Goal: Task Accomplishment & Management: Manage account settings

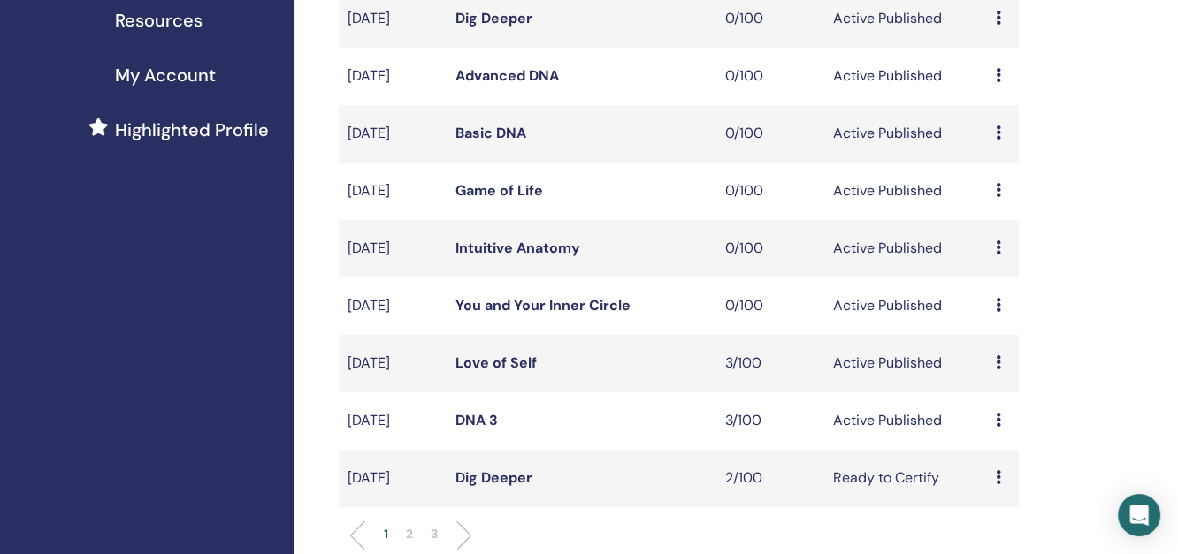
scroll to position [491, 0]
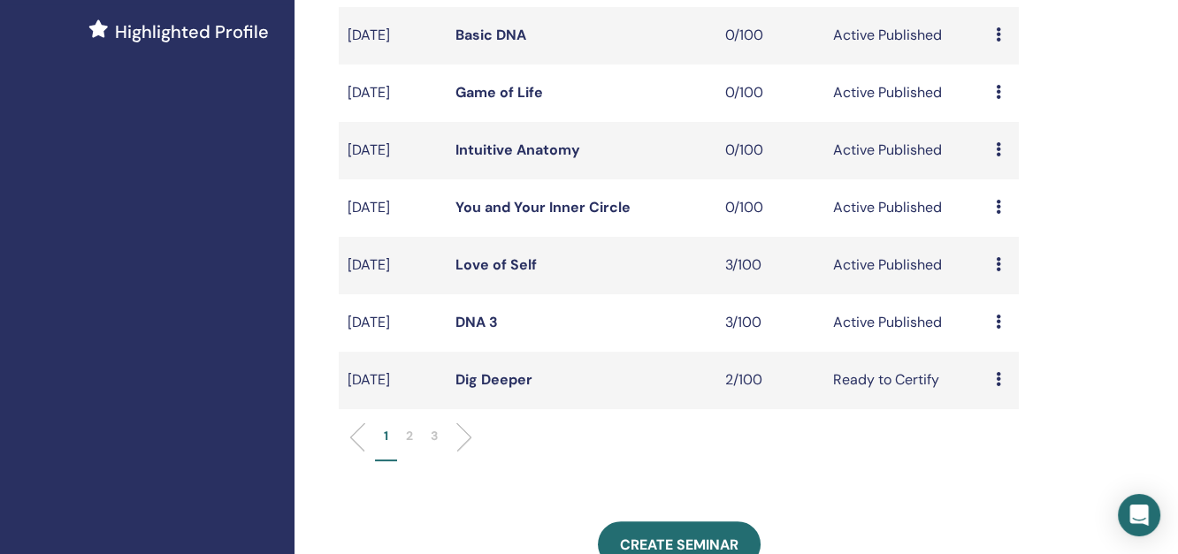
click at [411, 446] on p "2" at bounding box center [409, 436] width 7 height 19
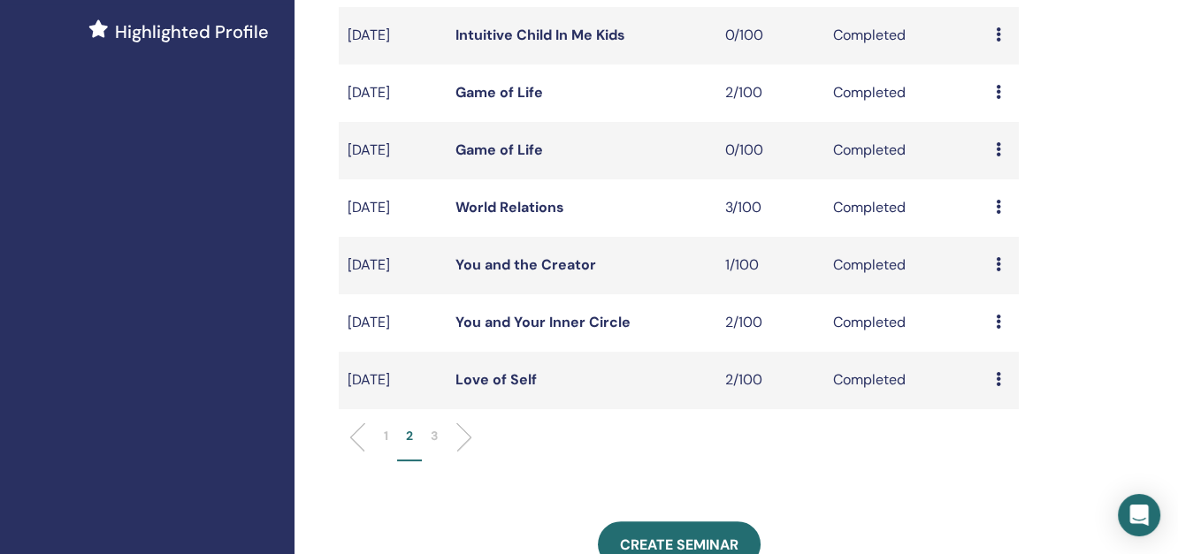
click at [384, 446] on p "1" at bounding box center [386, 436] width 4 height 19
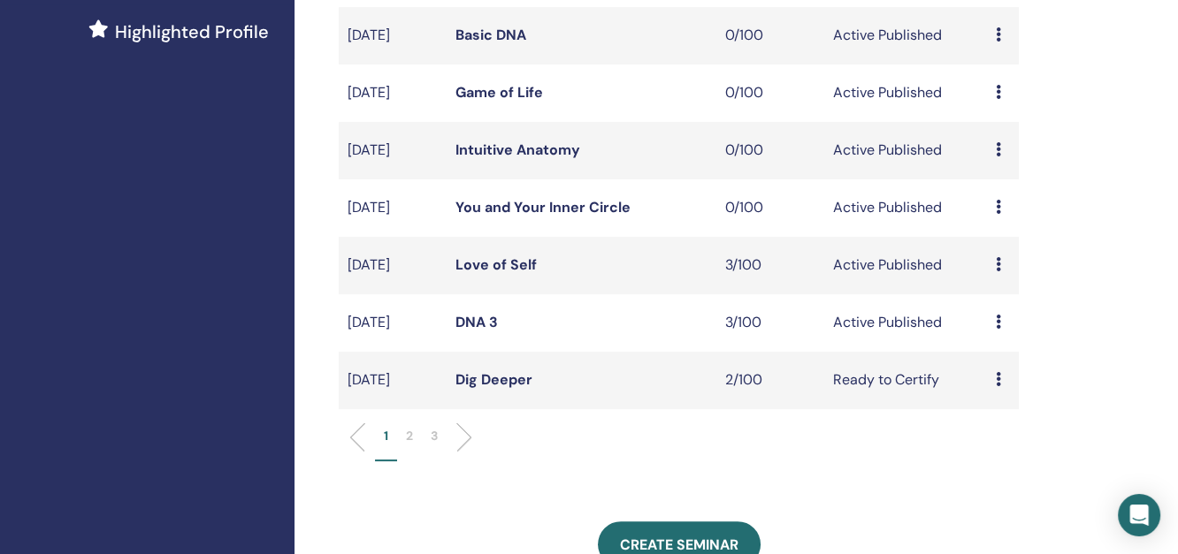
click at [912, 281] on td "Active Published" at bounding box center [905, 265] width 162 height 57
click at [502, 389] on link "Dig Deeper" at bounding box center [493, 379] width 77 height 19
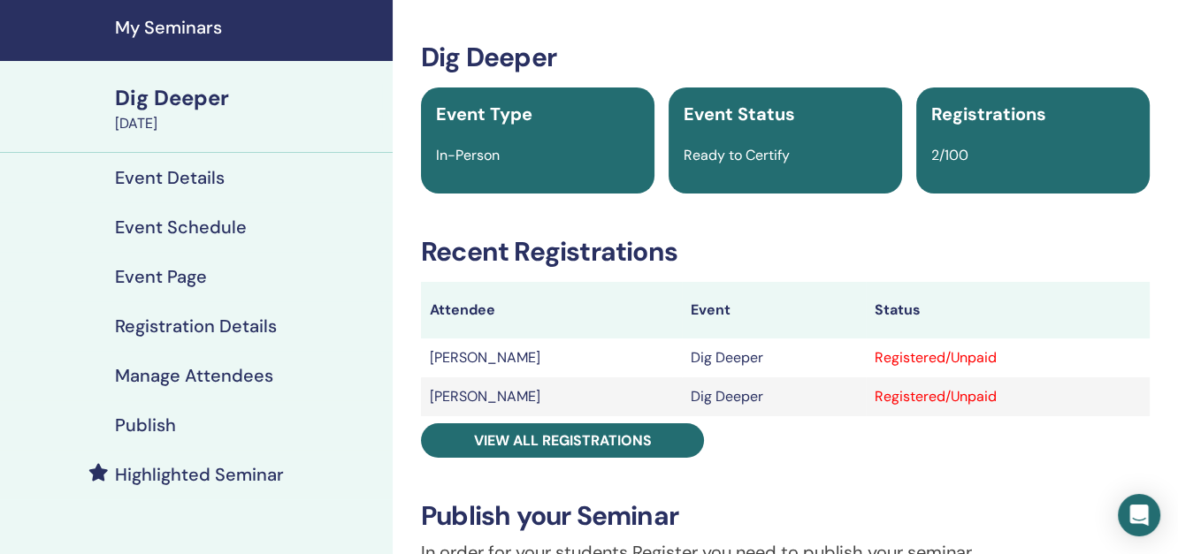
scroll to position [98, 0]
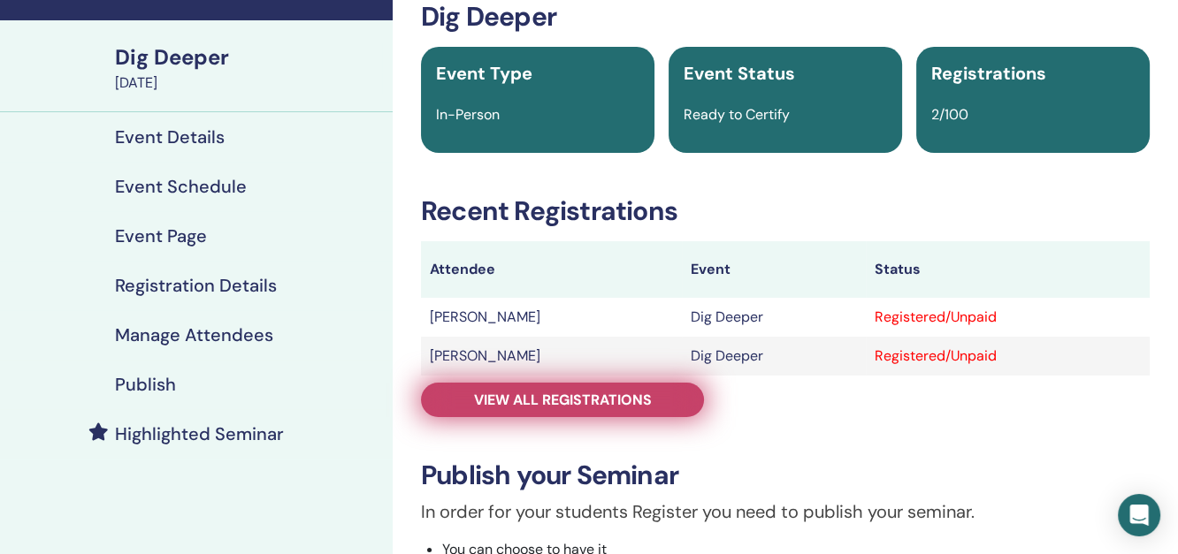
click at [644, 393] on span "View all registrations" at bounding box center [563, 400] width 178 height 19
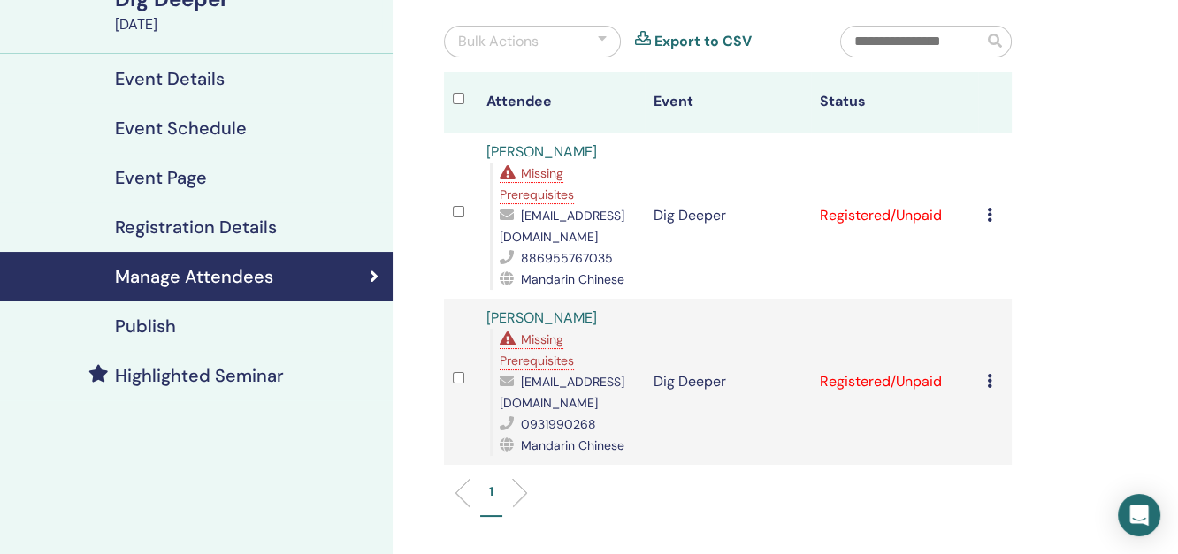
scroll to position [196, 0]
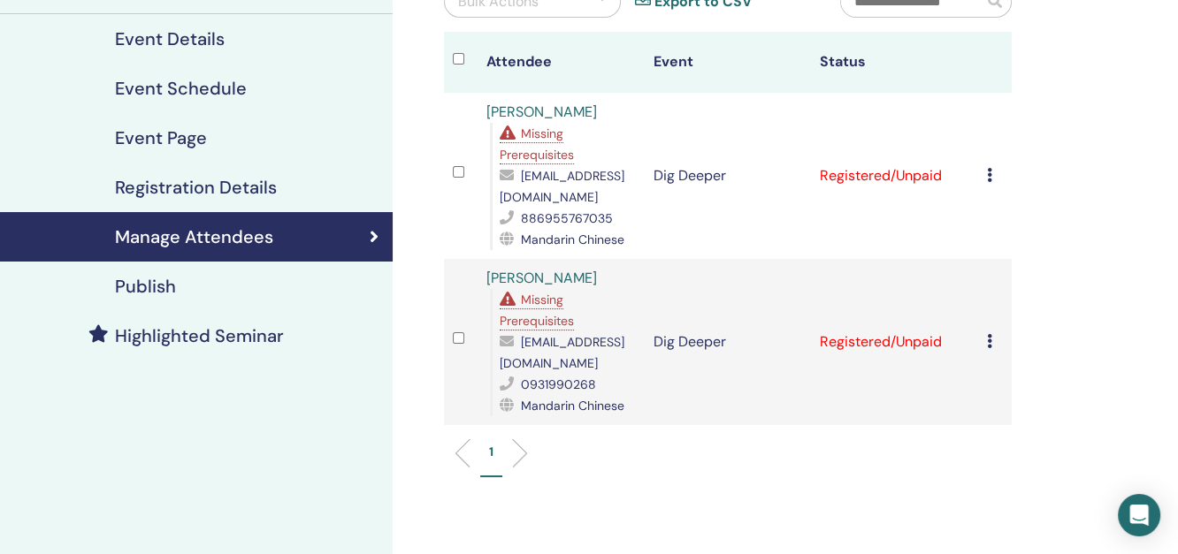
click at [987, 180] on icon at bounding box center [989, 175] width 5 height 14
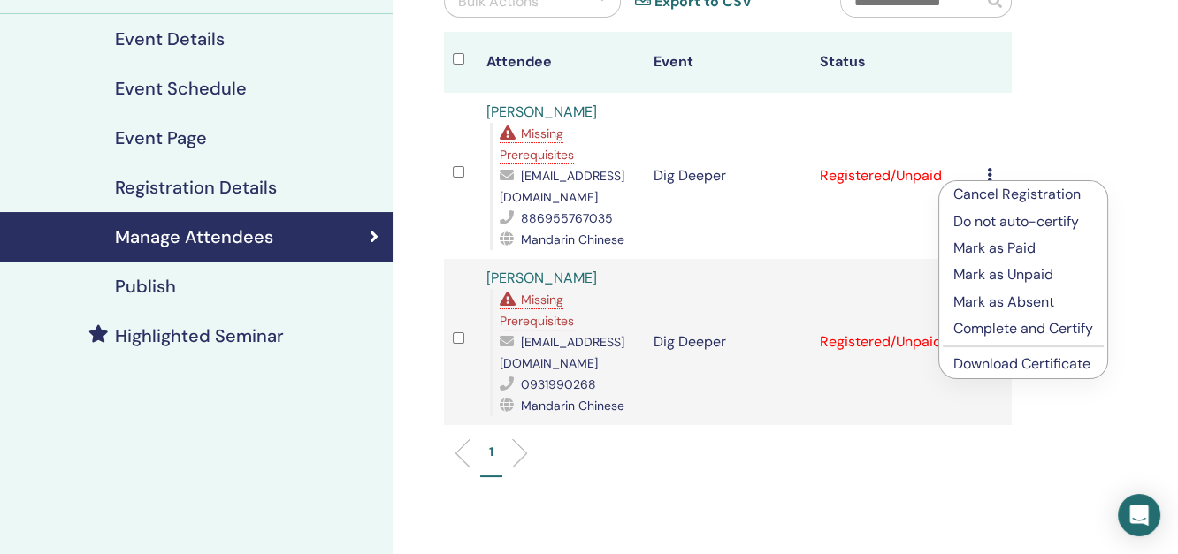
click at [988, 324] on p "Complete and Certify" at bounding box center [1023, 328] width 140 height 21
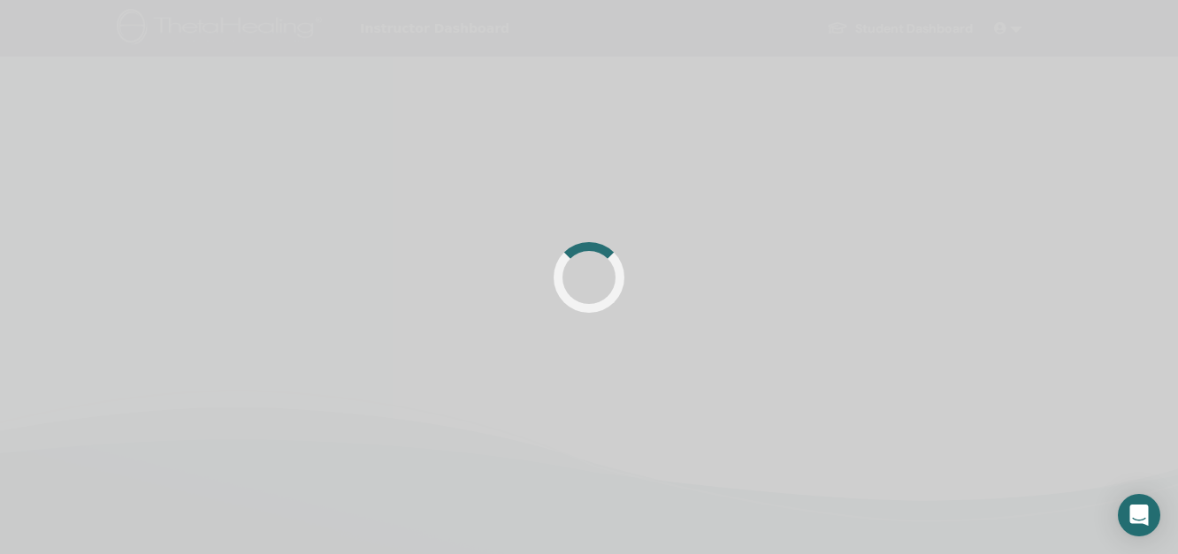
scroll to position [196, 0]
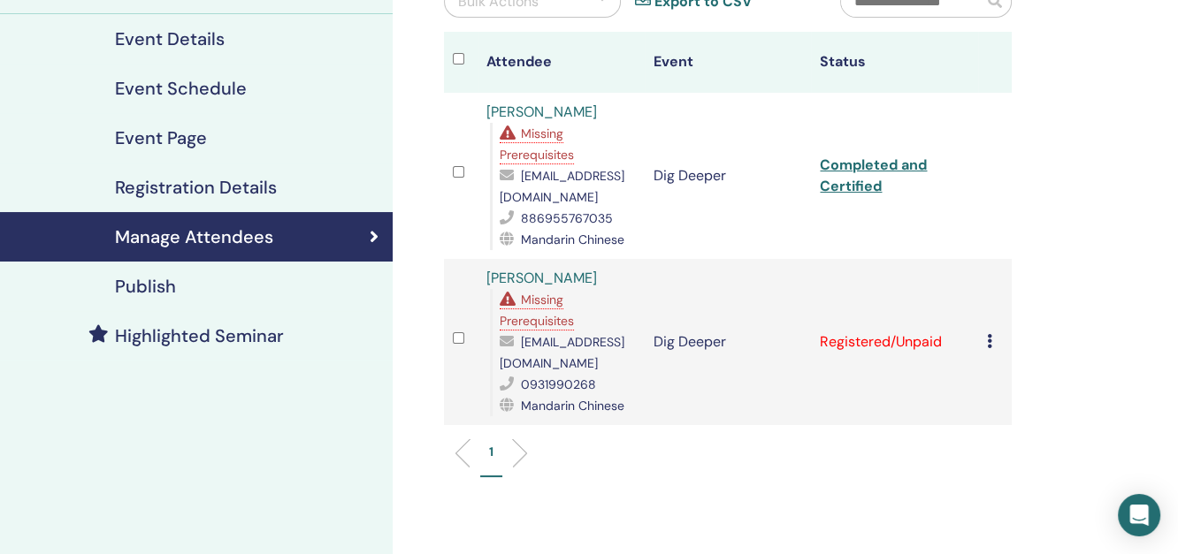
click at [992, 353] on div "Cancel Registration Do not auto-certify Mark as Paid Mark as Unpaid Mark as Abs…" at bounding box center [995, 342] width 16 height 21
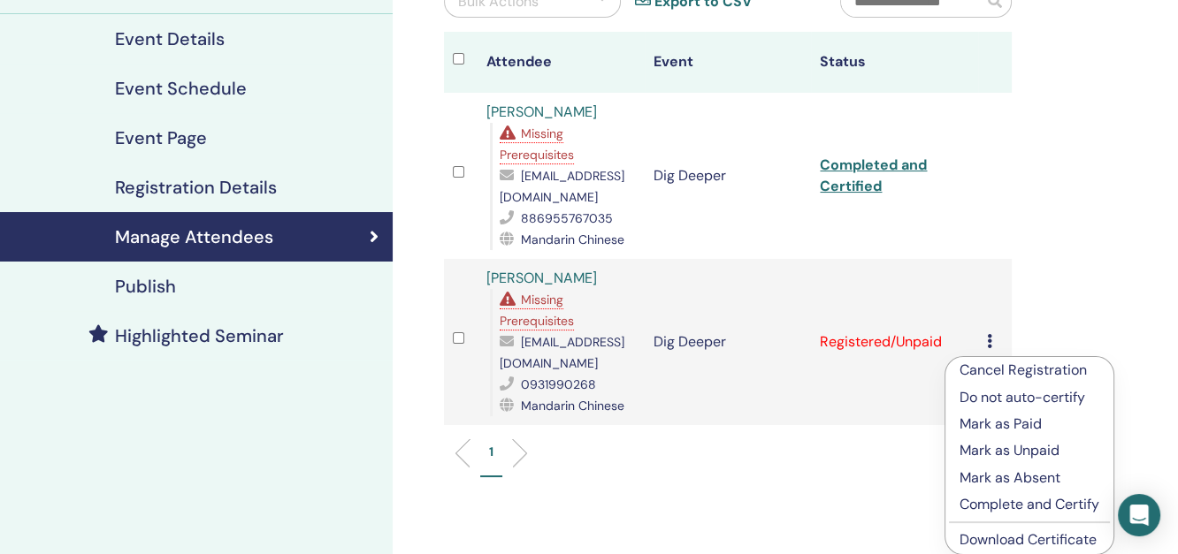
click at [1012, 501] on p "Complete and Certify" at bounding box center [1029, 504] width 140 height 21
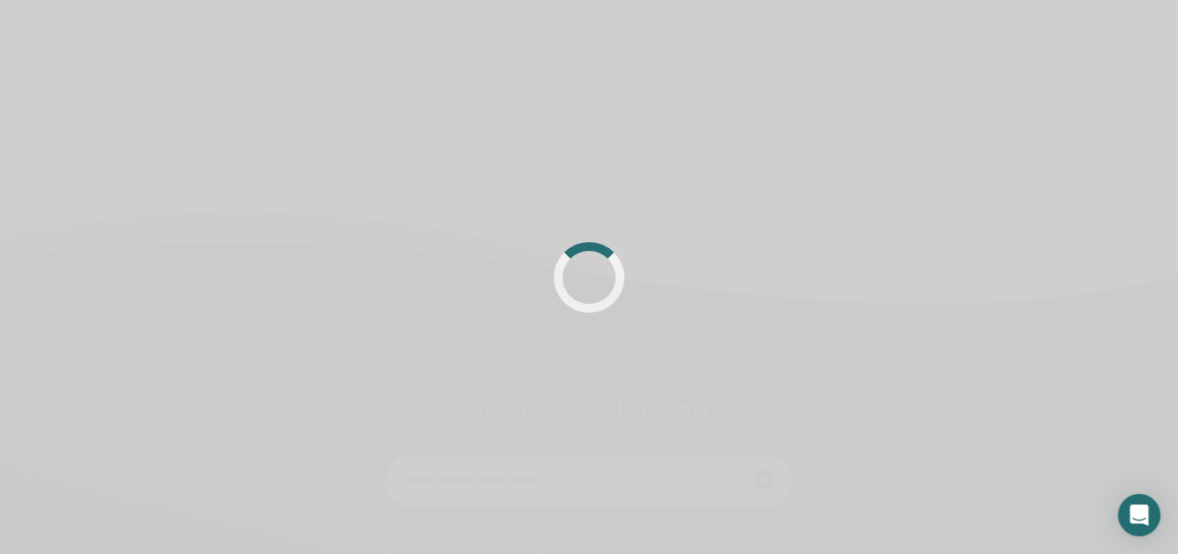
scroll to position [196, 0]
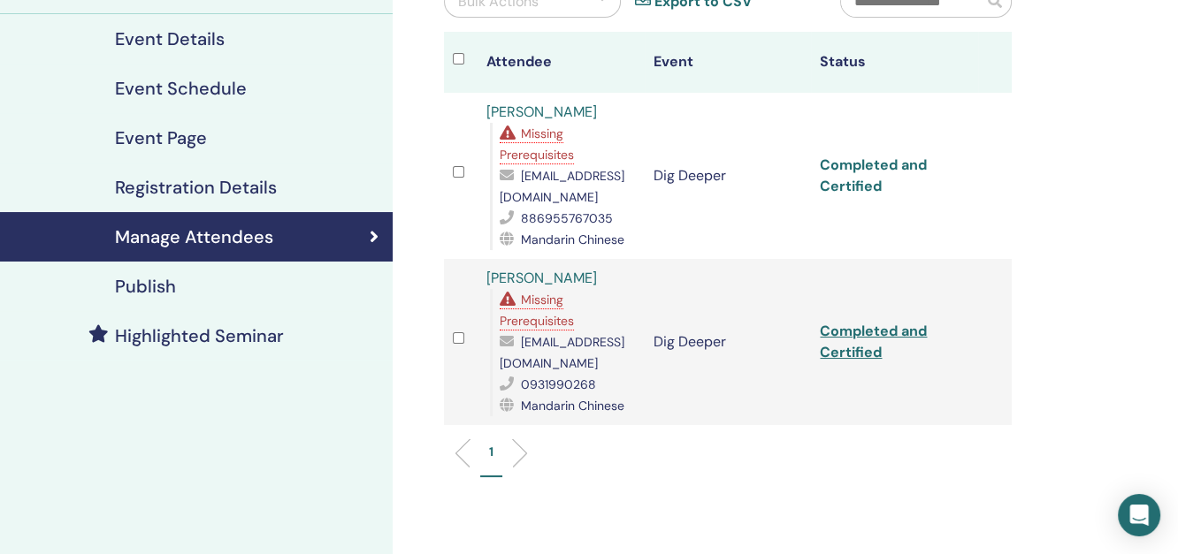
click at [870, 172] on link "Completed and Certified" at bounding box center [873, 176] width 107 height 40
drag, startPoint x: 568, startPoint y: 218, endPoint x: 520, endPoint y: 180, distance: 61.0
click at [520, 180] on div "yen-chun.liu645550@china-airlines.com" at bounding box center [568, 186] width 136 height 42
copy span "yen-chun.liu645550@china-airlines.com"
click at [843, 340] on link "Completed and Certified" at bounding box center [873, 342] width 107 height 40
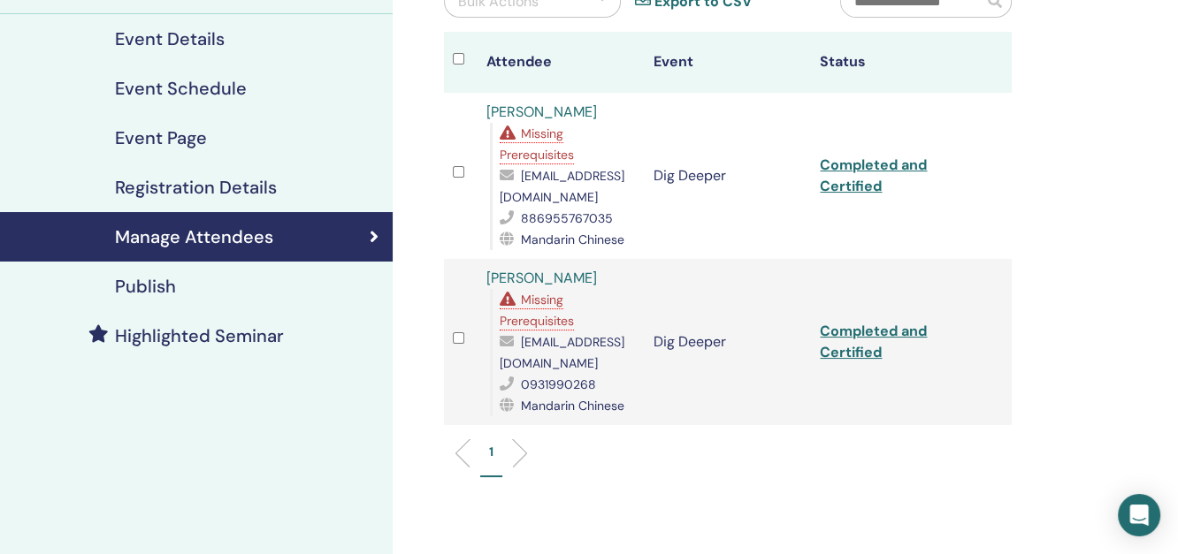
click at [1063, 251] on div "Manage Attendees Bulk Actions Export to CSV Attendee Event Status YenChun Liu M…" at bounding box center [785, 301] width 785 height 882
drag, startPoint x: 638, startPoint y: 362, endPoint x: 519, endPoint y: 370, distance: 119.6
click at [519, 370] on td "Peiju Liao Missing Prerequisites urine211@gmail.com 0931990268 Mandarin Chinese" at bounding box center [560, 342] width 167 height 166
copy div "urine211@gmail.com"
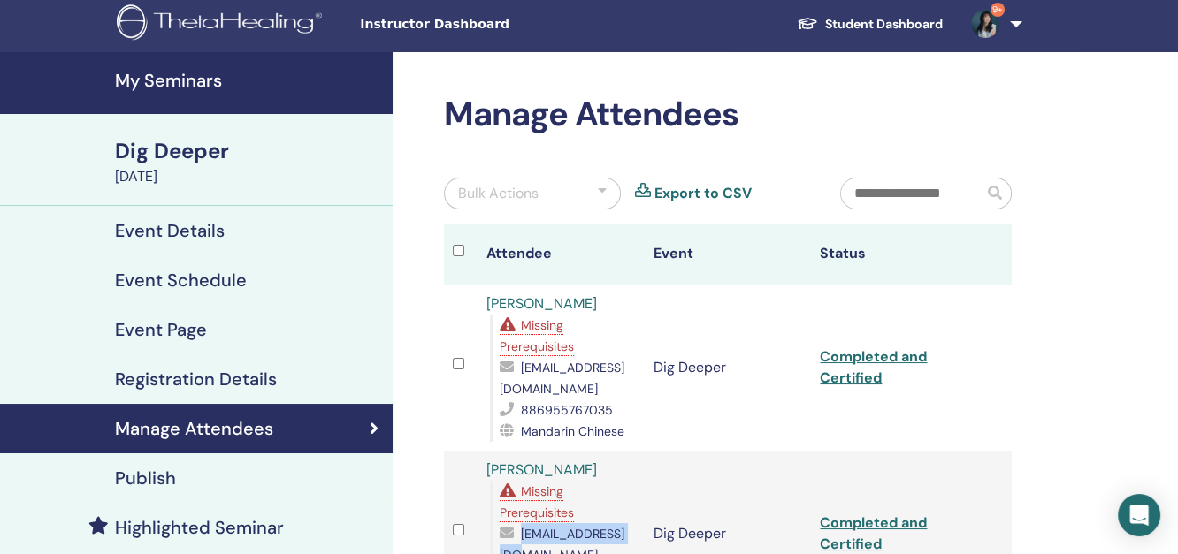
scroll to position [0, 0]
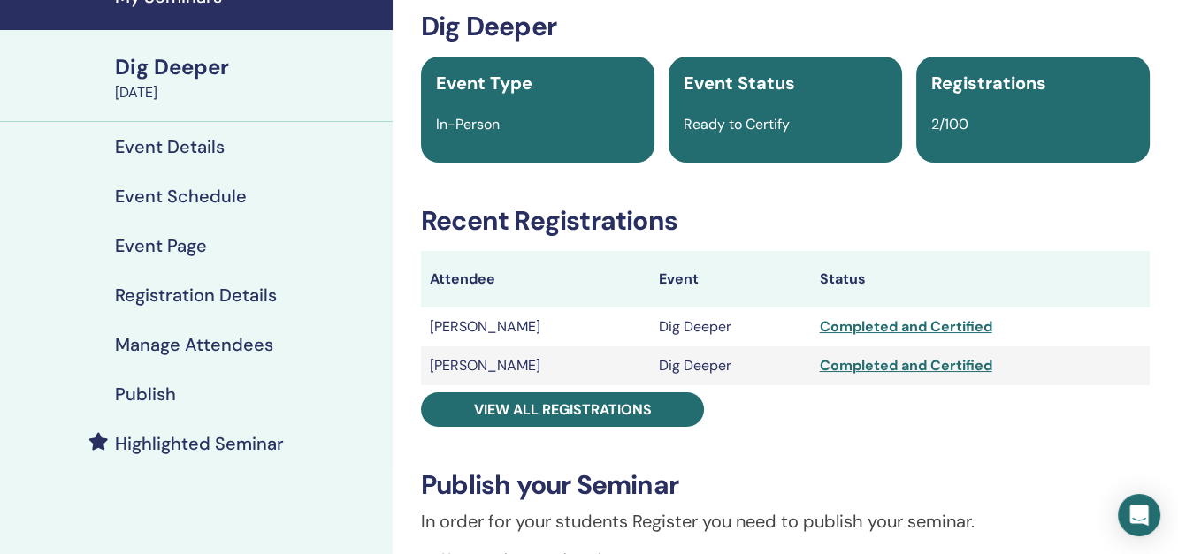
scroll to position [98, 0]
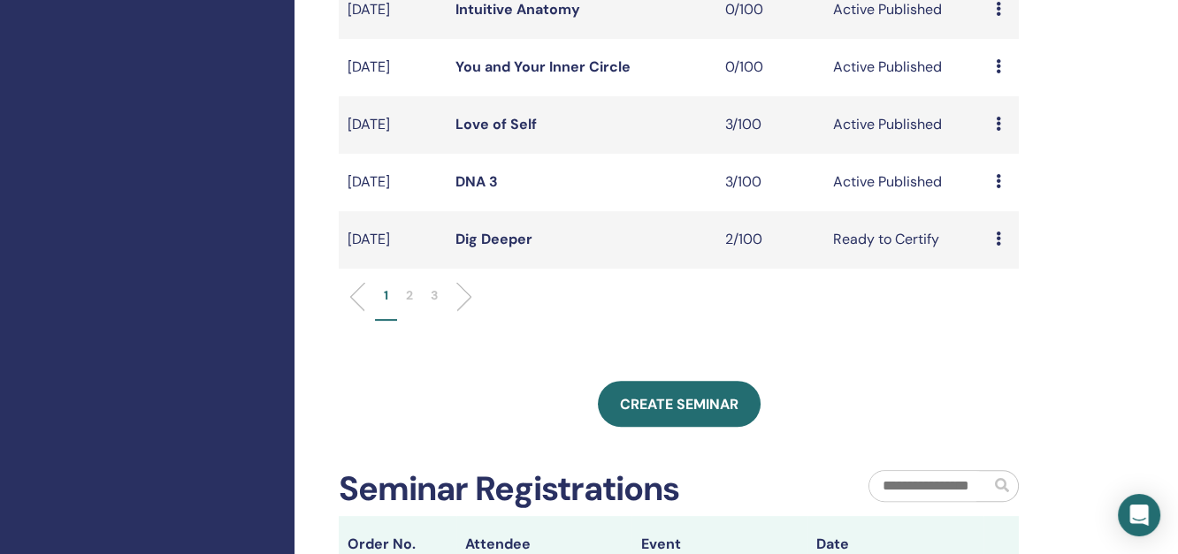
scroll to position [589, 0]
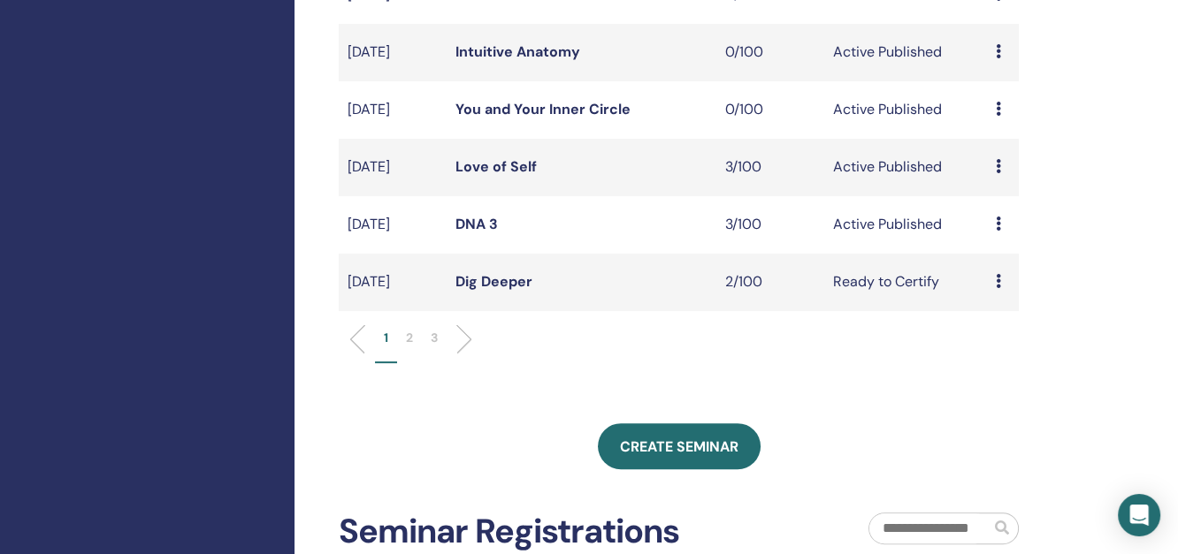
click at [407, 347] on p "2" at bounding box center [409, 338] width 7 height 19
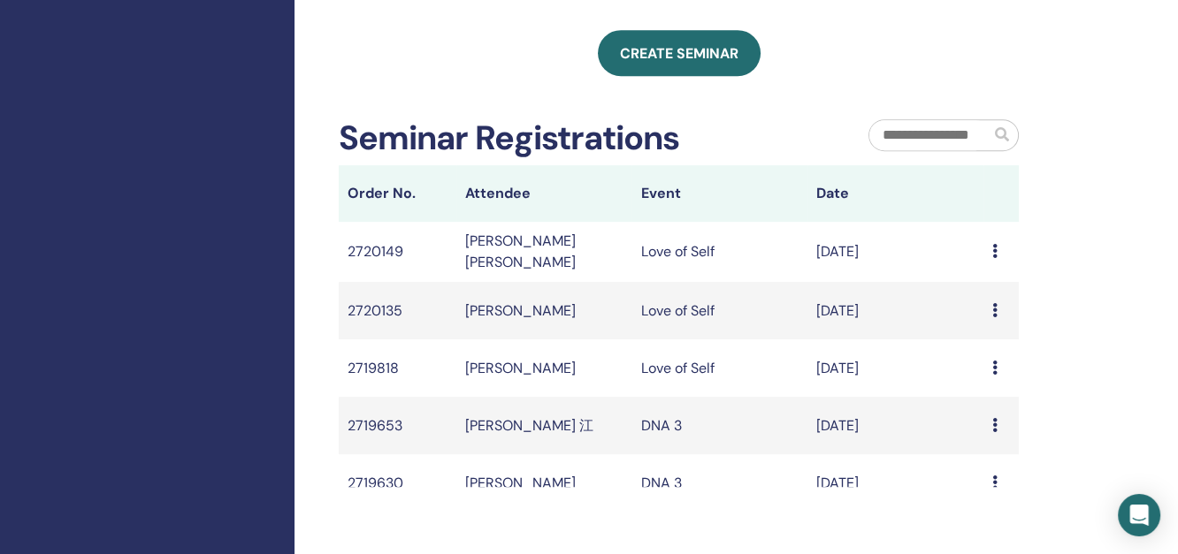
scroll to position [196, 0]
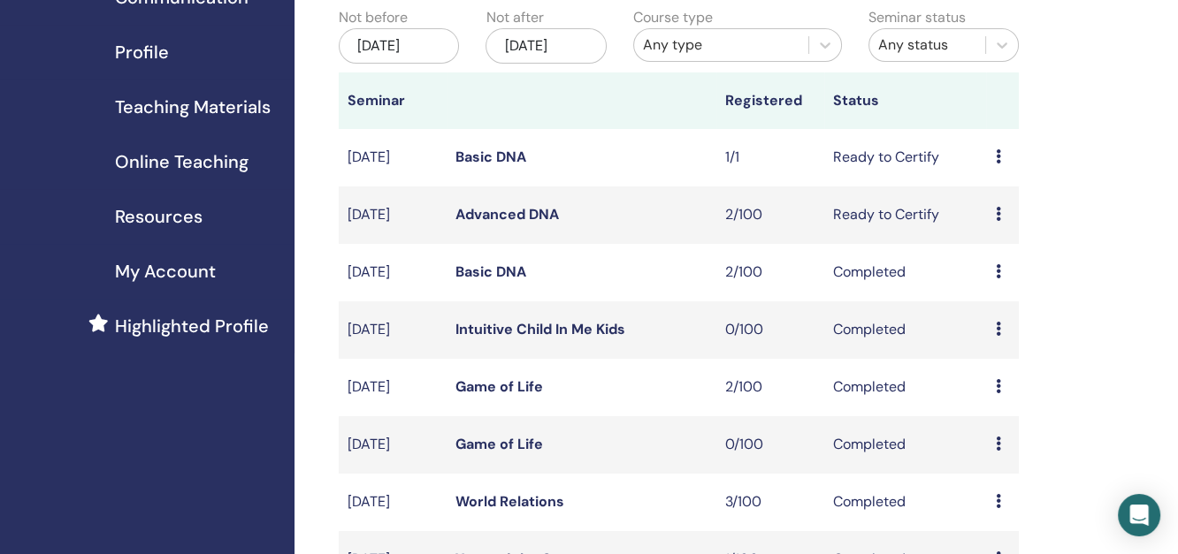
click at [505, 166] on link "Basic DNA" at bounding box center [490, 157] width 71 height 19
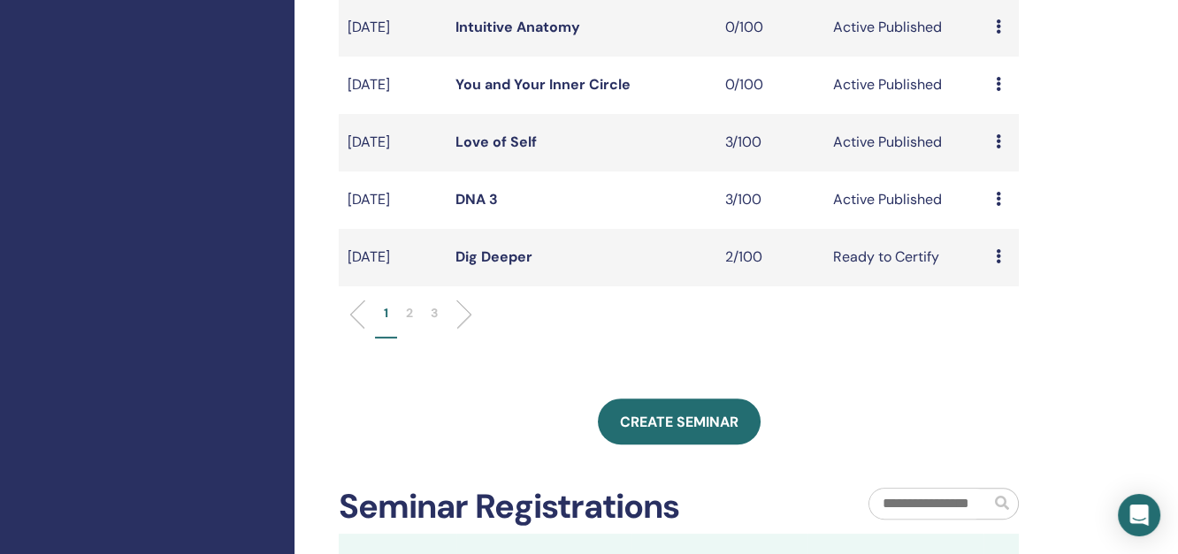
scroll to position [393, 0]
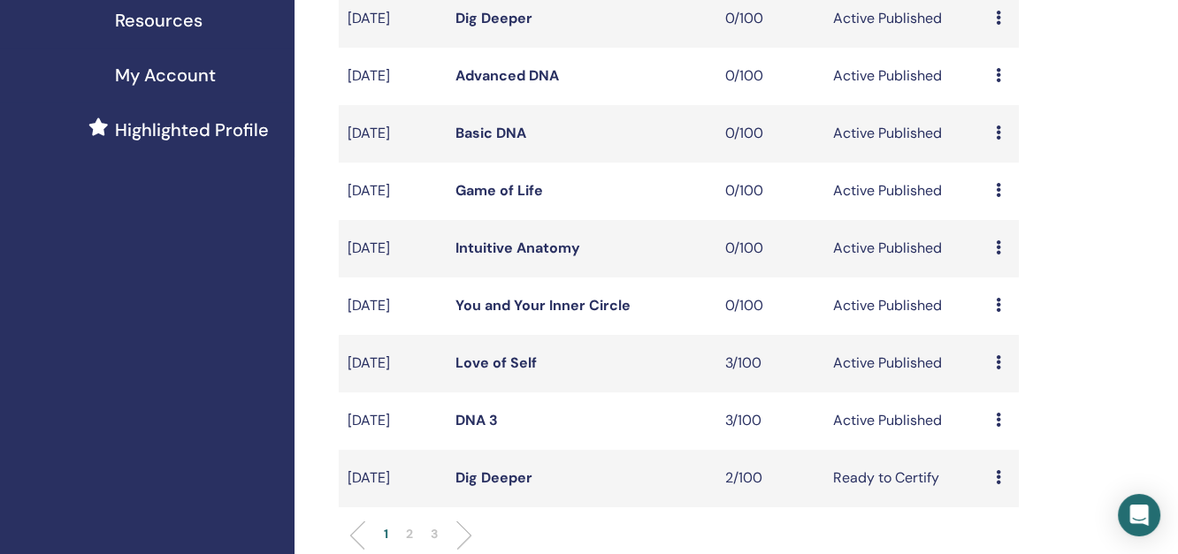
click at [507, 372] on link "Love of Self" at bounding box center [495, 363] width 81 height 19
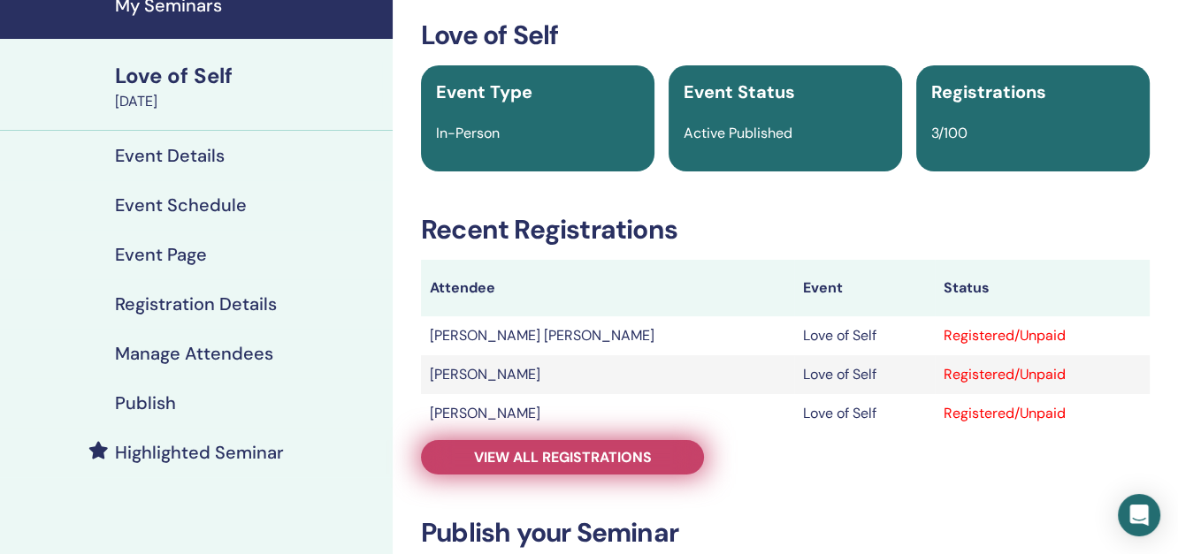
scroll to position [196, 0]
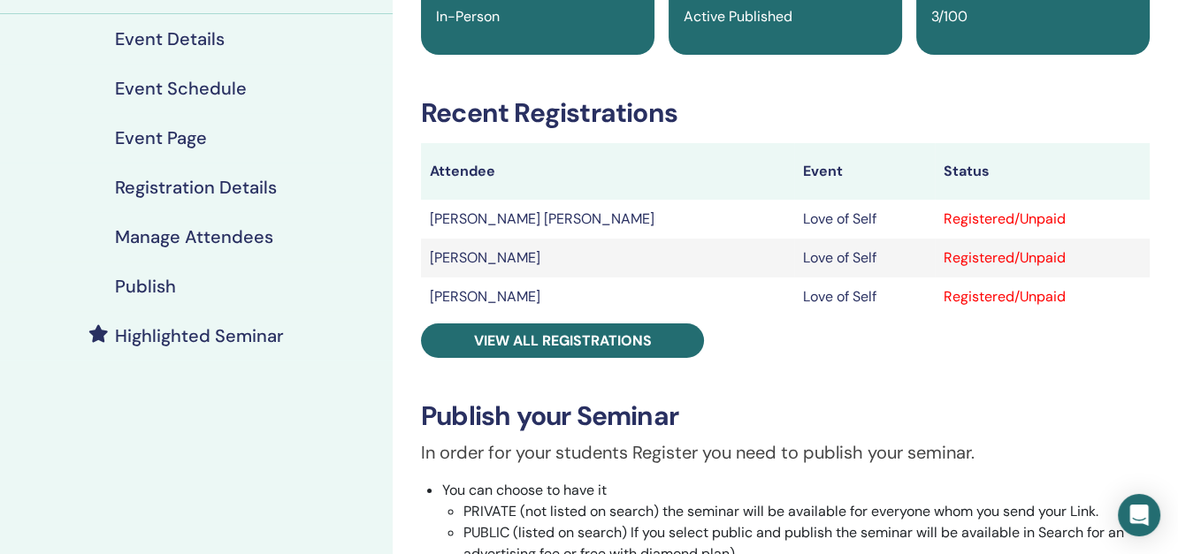
click at [492, 219] on td "[PERSON_NAME] [PERSON_NAME]" at bounding box center [607, 219] width 373 height 39
click at [491, 275] on td "[PERSON_NAME]" at bounding box center [607, 258] width 373 height 39
click at [494, 299] on td "[PERSON_NAME]" at bounding box center [607, 297] width 373 height 39
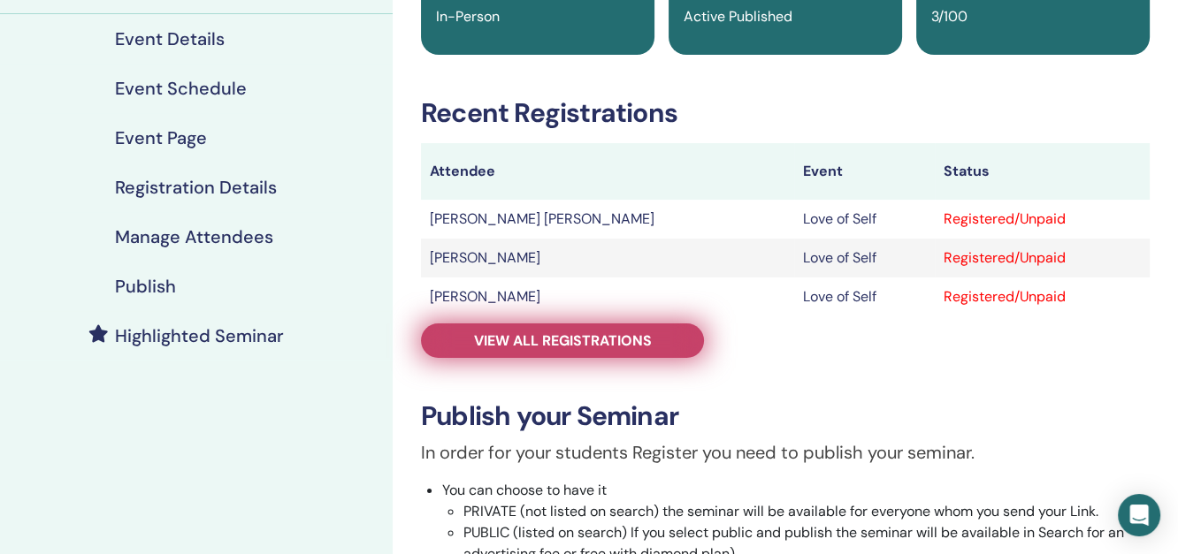
click at [674, 329] on link "View all registrations" at bounding box center [562, 341] width 283 height 34
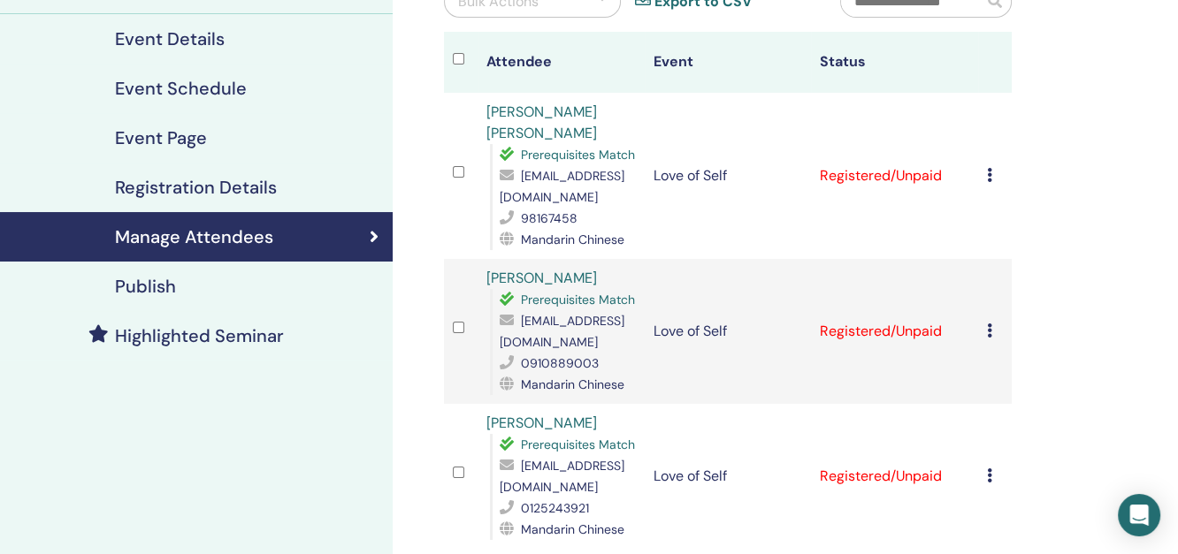
click at [988, 168] on icon at bounding box center [989, 175] width 5 height 14
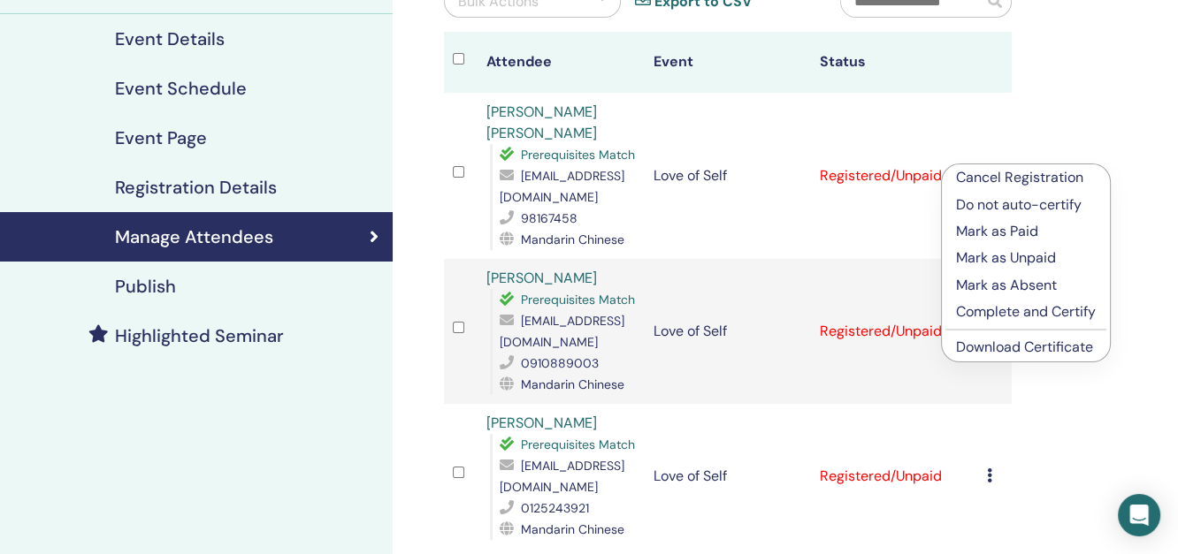
click at [981, 311] on p "Complete and Certify" at bounding box center [1026, 311] width 140 height 21
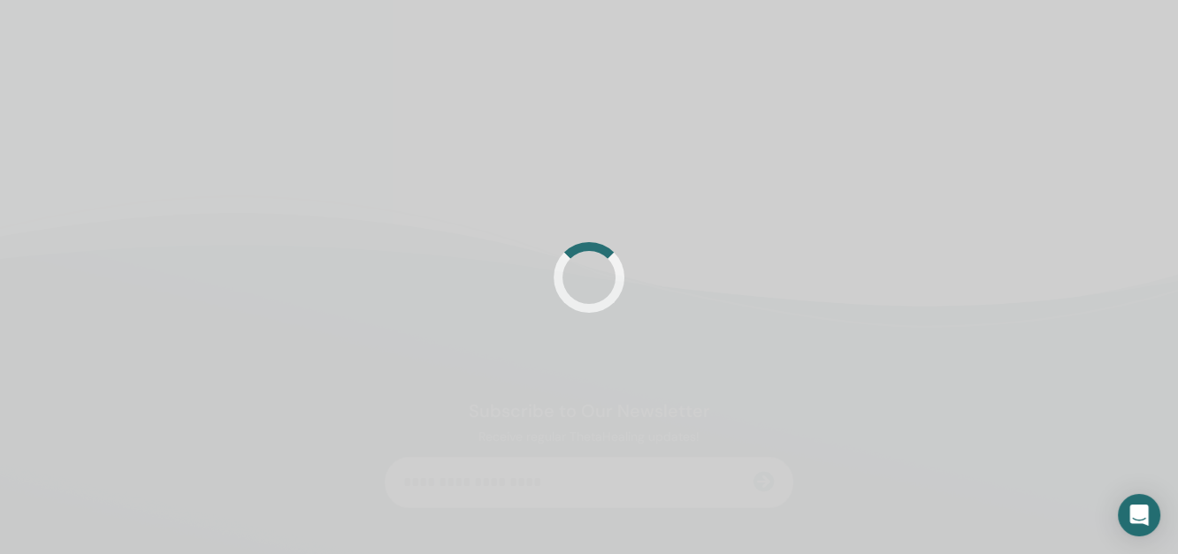
scroll to position [196, 0]
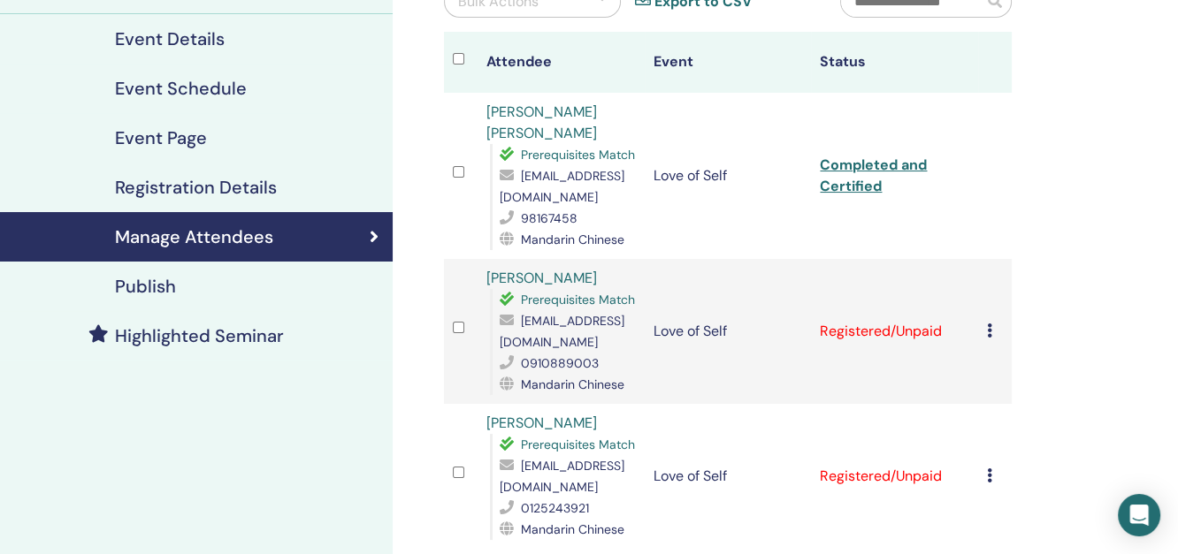
click at [985, 309] on td "Cancel Registration Do not auto-certify Mark as Paid Mark as Unpaid Mark as Abs…" at bounding box center [995, 331] width 34 height 145
click at [992, 321] on div "Cancel Registration Do not auto-certify Mark as Paid Mark as Unpaid Mark as Abs…" at bounding box center [995, 331] width 16 height 21
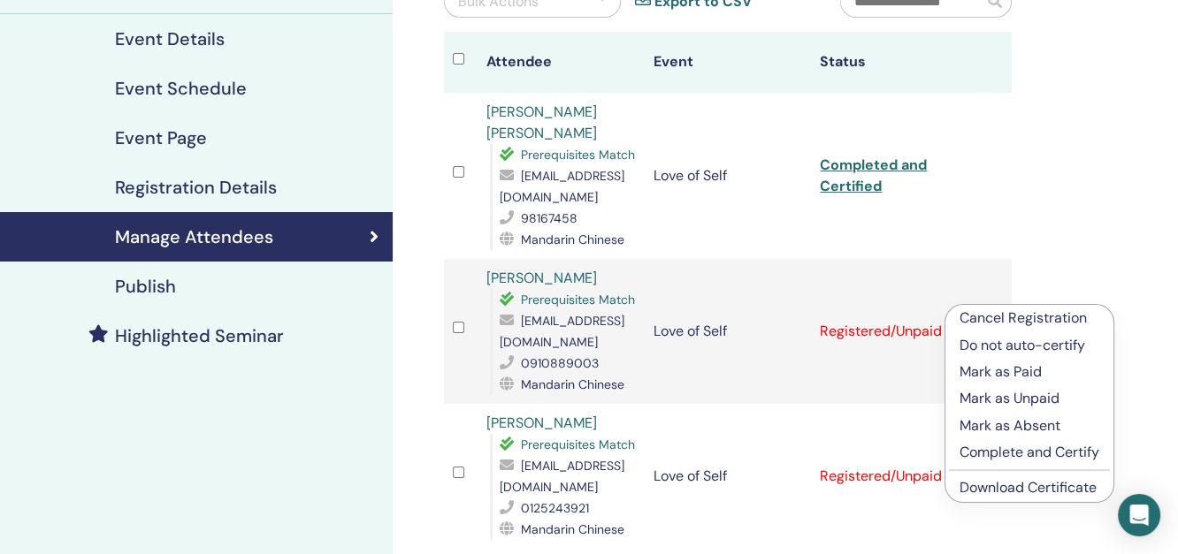
click at [1010, 448] on p "Complete and Certify" at bounding box center [1029, 452] width 140 height 21
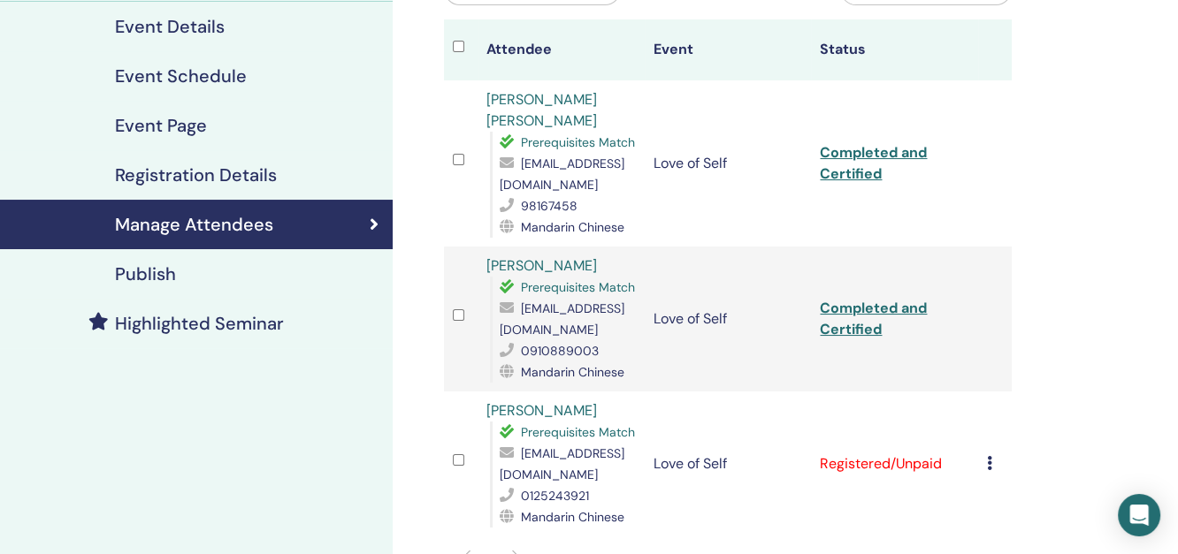
scroll to position [294, 0]
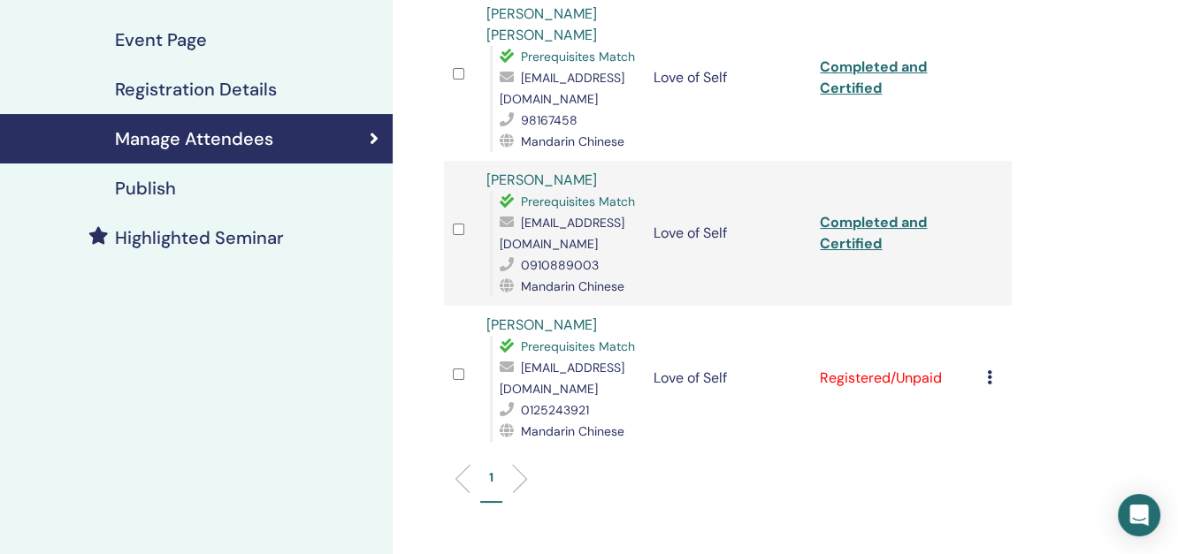
click at [989, 370] on icon at bounding box center [989, 377] width 5 height 14
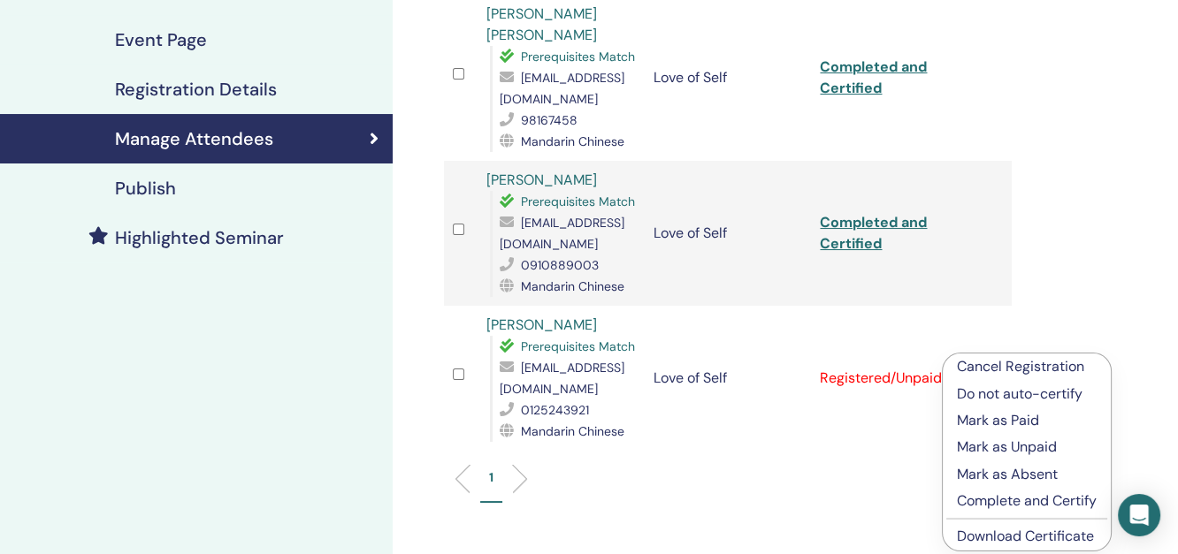
click at [1014, 497] on p "Complete and Certify" at bounding box center [1027, 501] width 140 height 21
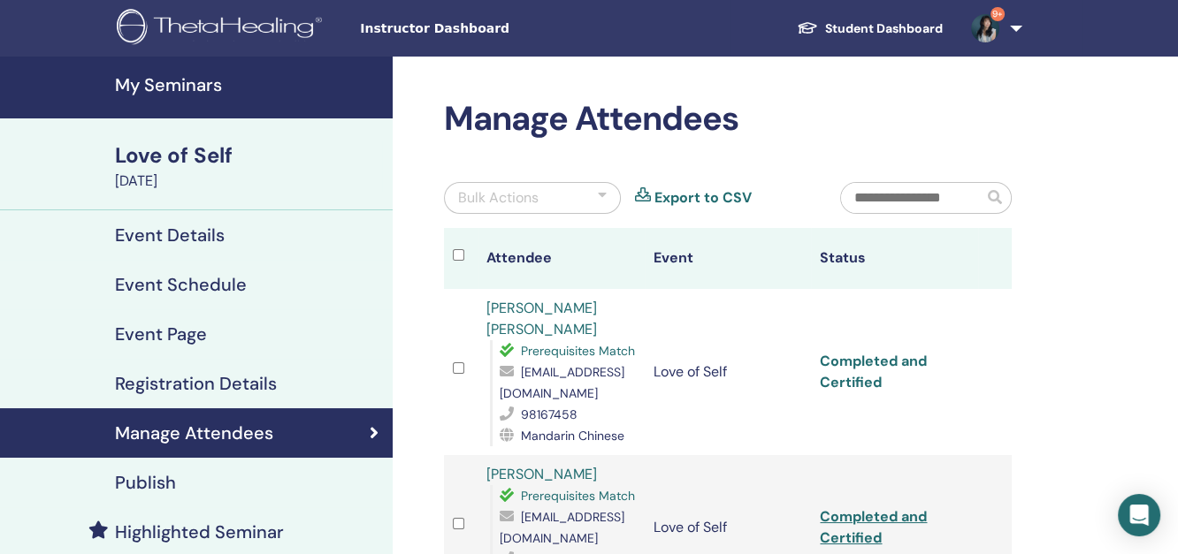
click at [888, 352] on link "Completed and Certified" at bounding box center [873, 372] width 107 height 40
click at [1088, 314] on div "Manage Attendees Bulk Actions Export to CSV Attendee Event Status CHERN TING LE…" at bounding box center [785, 560] width 785 height 1006
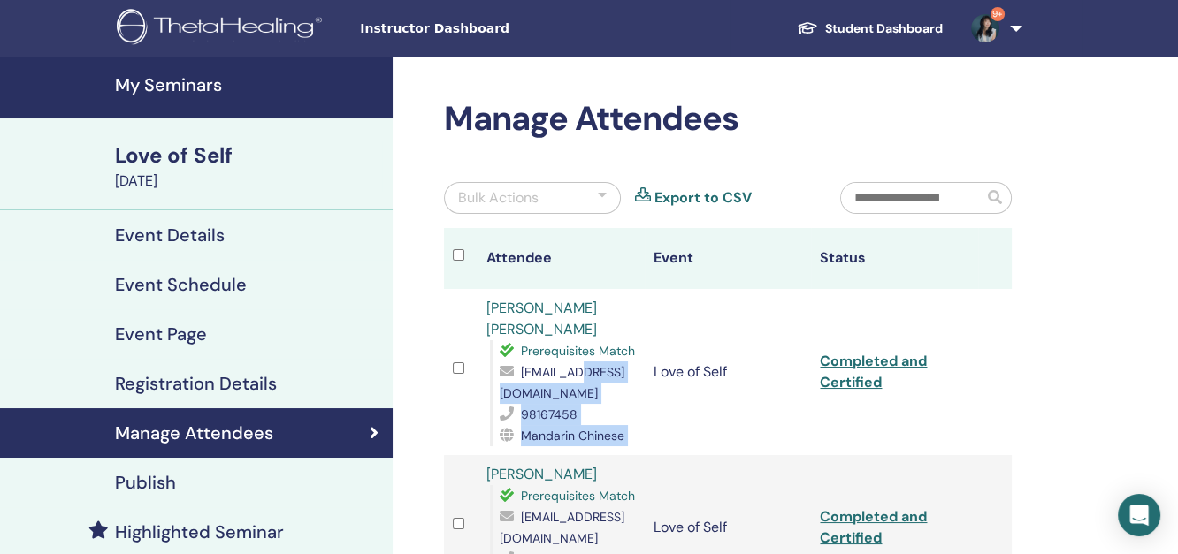
drag, startPoint x: 655, startPoint y: 372, endPoint x: 554, endPoint y: 374, distance: 100.8
click at [554, 374] on tr "CHERN TING LEE Prerequisites Match leechernting@hotmail.com 98167458 Mandarin C…" at bounding box center [728, 372] width 568 height 166
click at [497, 370] on div "Prerequisites Match leechernting@hotmail.com 98167458 Mandarin Chinese" at bounding box center [563, 393] width 146 height 106
drag, startPoint x: 497, startPoint y: 372, endPoint x: 651, endPoint y: 372, distance: 153.8
click at [636, 372] on div "Prerequisites Match leechernting@hotmail.com 98167458 Mandarin Chinese" at bounding box center [563, 393] width 146 height 106
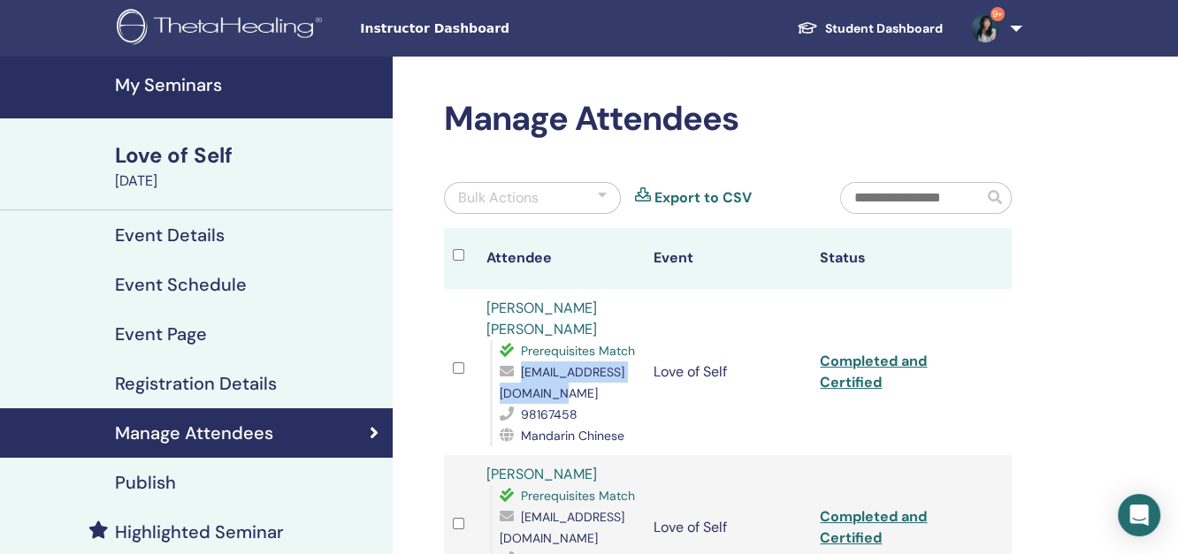
copy span "leechernting@hotmail.com"
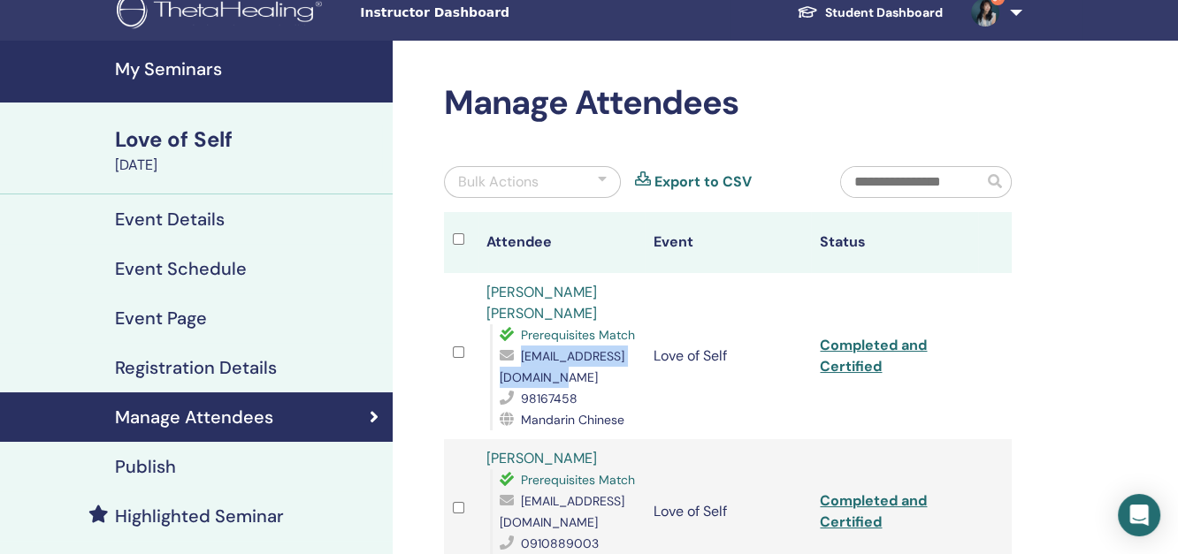
scroll to position [196, 0]
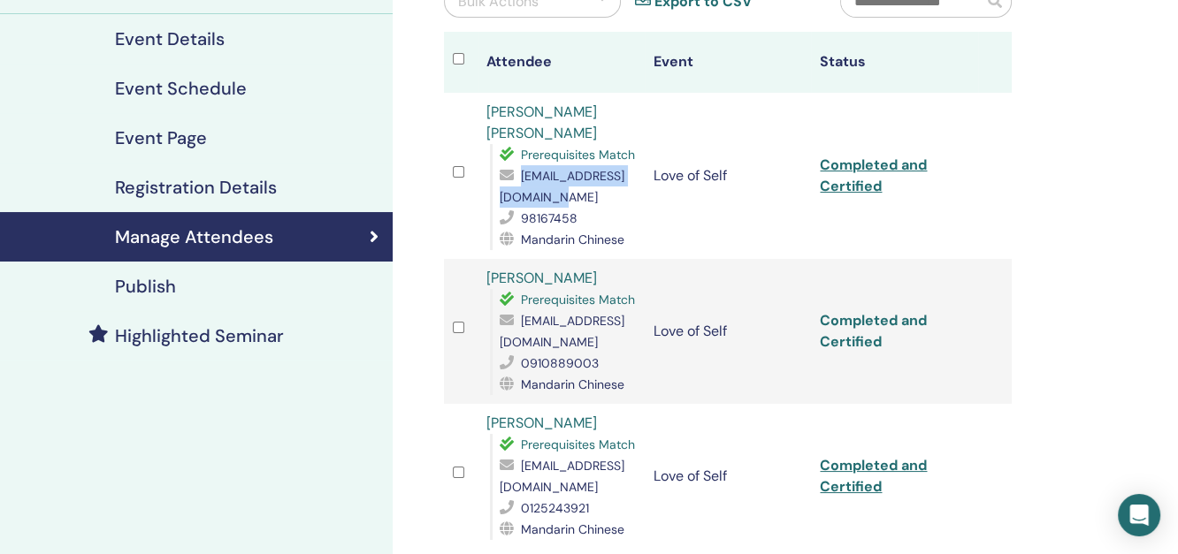
click at [881, 311] on link "Completed and Certified" at bounding box center [873, 331] width 107 height 40
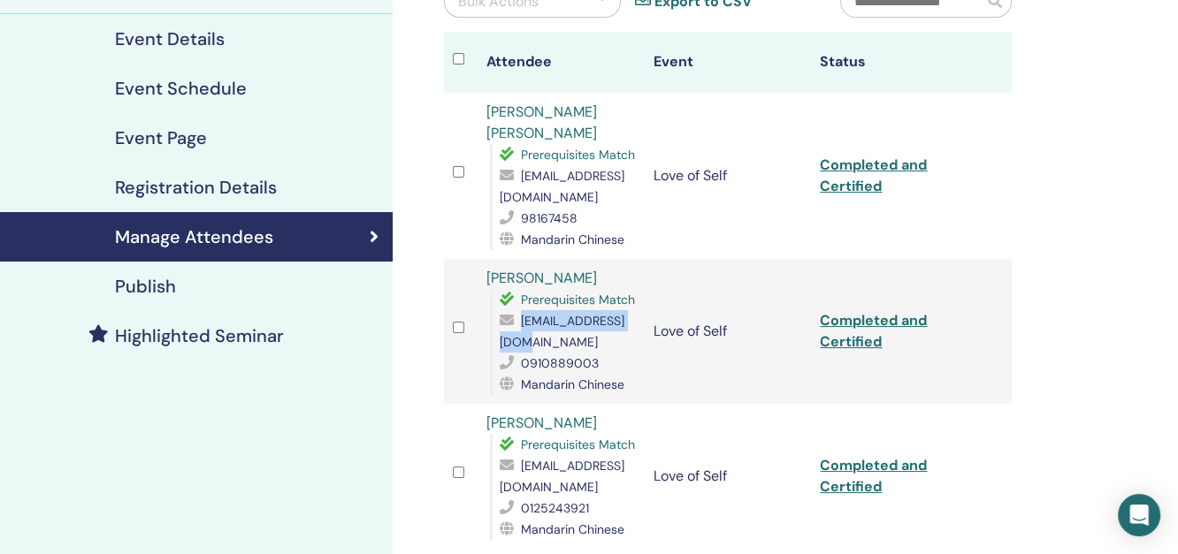
drag, startPoint x: 632, startPoint y: 319, endPoint x: 568, endPoint y: 347, distance: 70.1
click at [500, 321] on div "amy771431@gmail.com" at bounding box center [568, 331] width 136 height 42
copy span "amy771431@gmail.com"
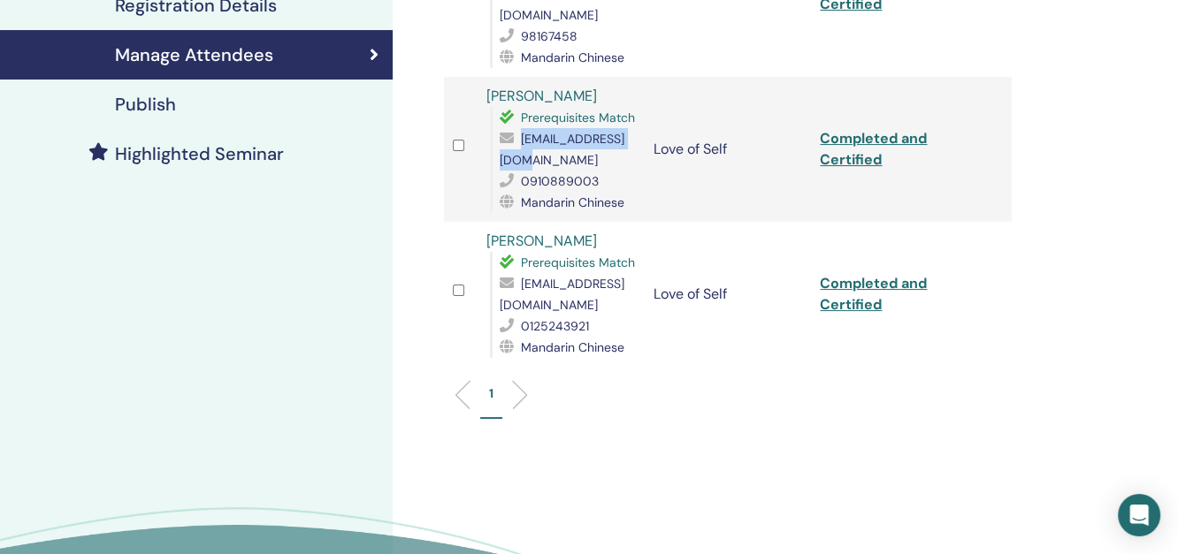
scroll to position [393, 0]
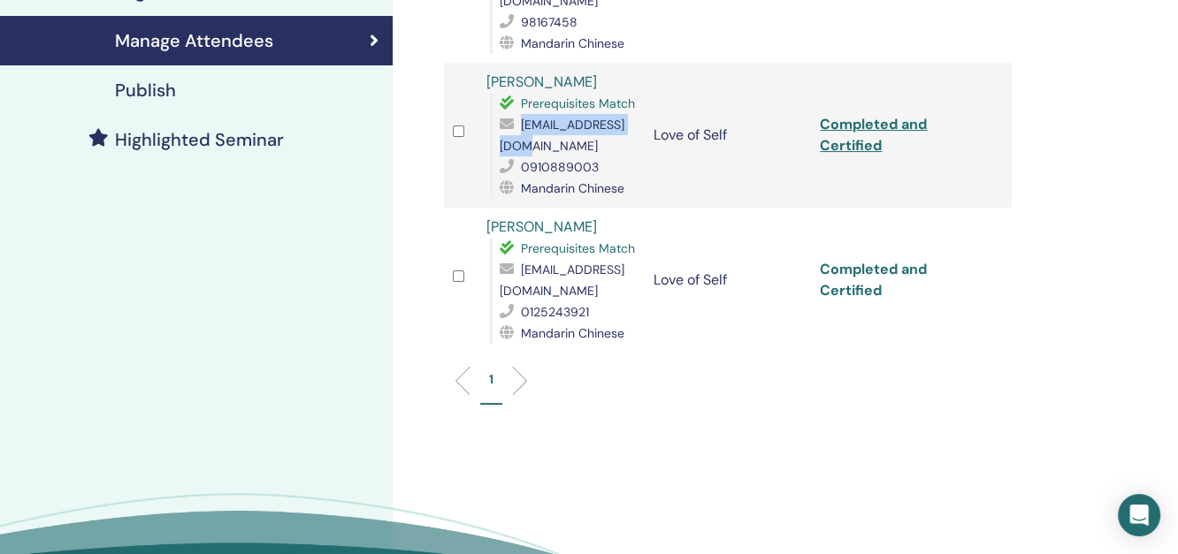
click at [852, 260] on link "Completed and Certified" at bounding box center [873, 280] width 107 height 40
click at [1141, 148] on div "Manage Attendees Bulk Actions Export to CSV Attendee Event Status CHERN TING LE…" at bounding box center [785, 167] width 785 height 1006
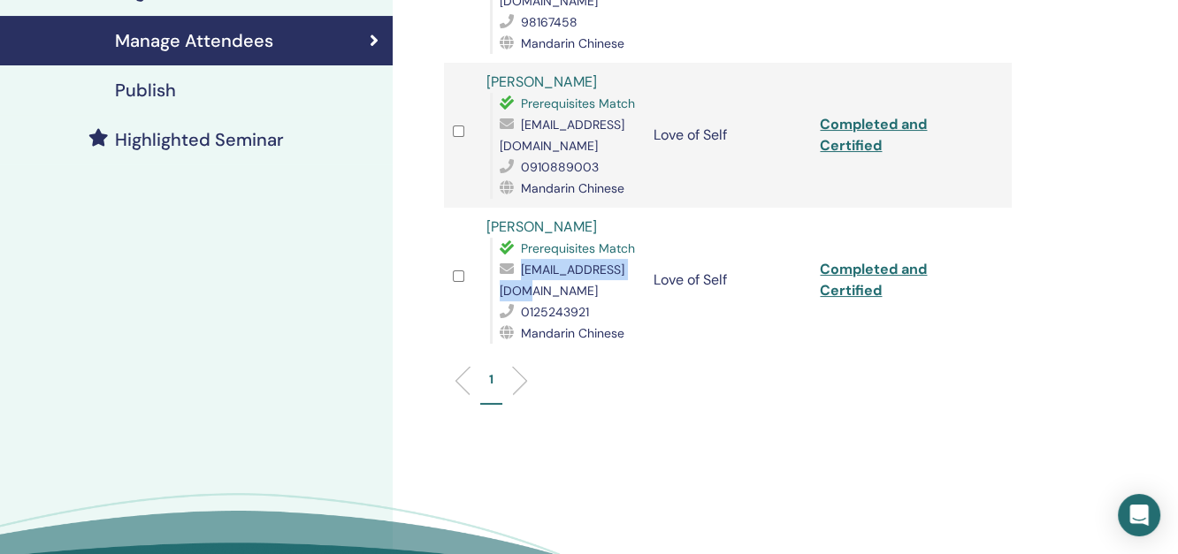
drag, startPoint x: 624, startPoint y: 266, endPoint x: 497, endPoint y: 270, distance: 127.4
click at [500, 270] on div "lilin6839@gmail.com" at bounding box center [568, 280] width 136 height 42
click at [497, 269] on div "Prerequisites Match lilin6839@gmail.com 0125243921 Mandarin Chinese" at bounding box center [563, 291] width 146 height 106
copy span "lilin6839@gmail.com"
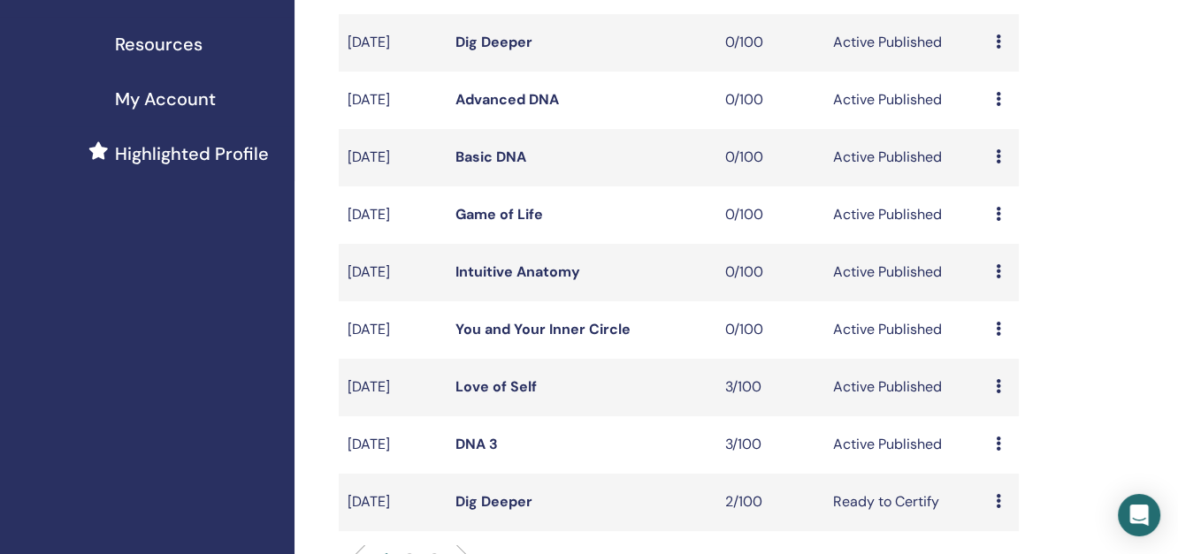
scroll to position [491, 0]
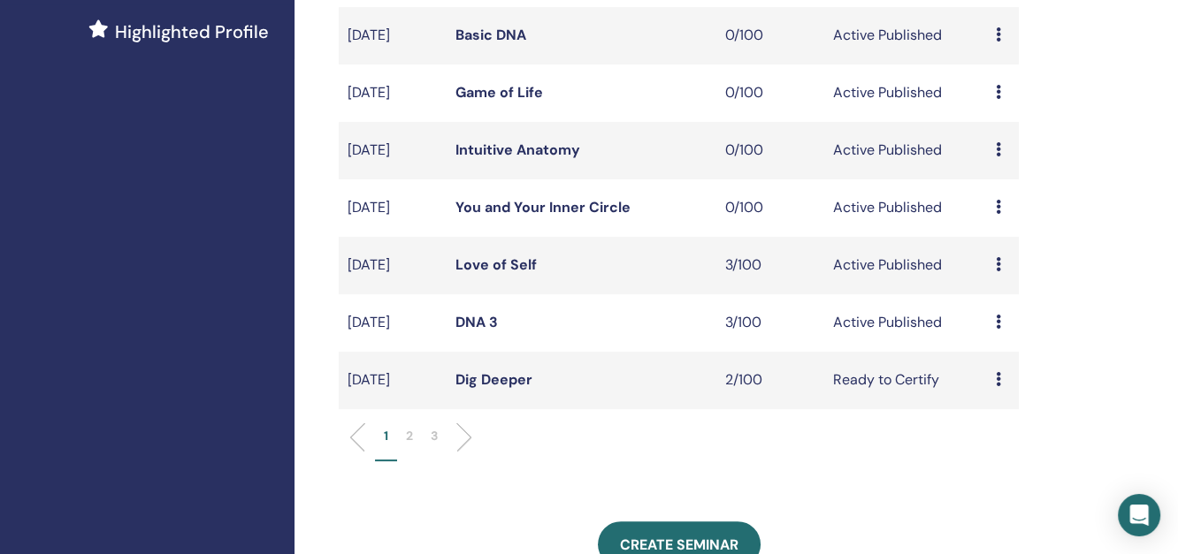
click at [995, 386] on icon at bounding box center [997, 379] width 5 height 14
click at [465, 389] on link "Dig Deeper" at bounding box center [493, 379] width 77 height 19
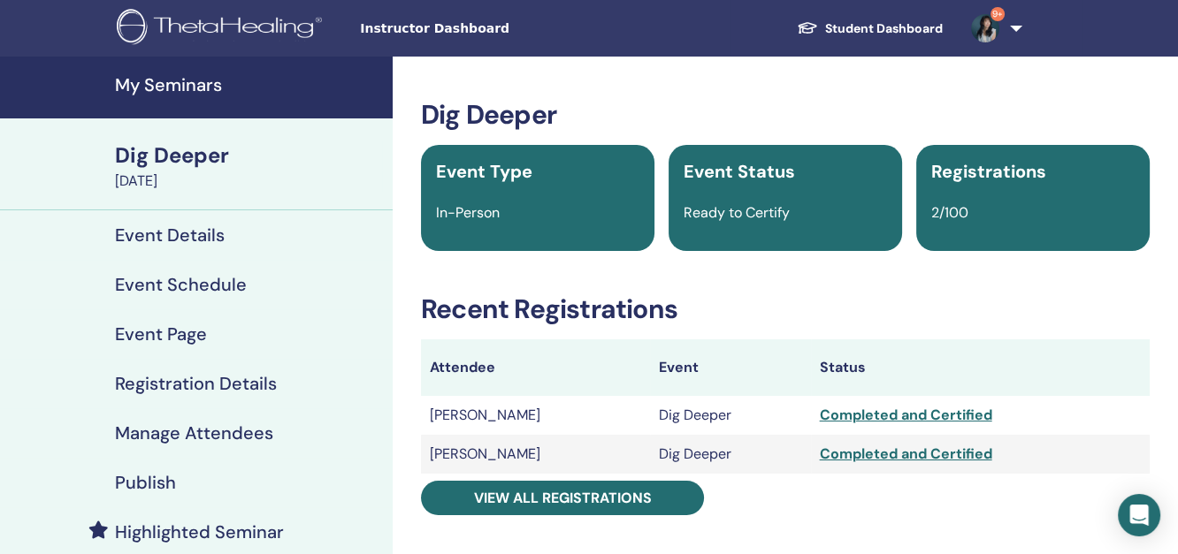
click at [164, 76] on h4 "My Seminars" at bounding box center [248, 84] width 267 height 21
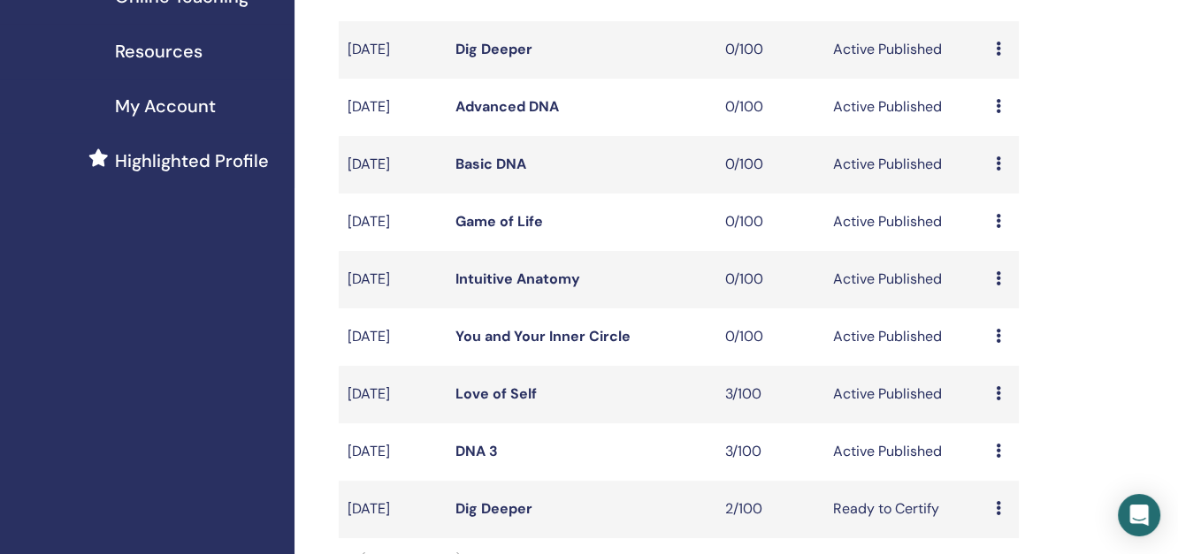
scroll to position [393, 0]
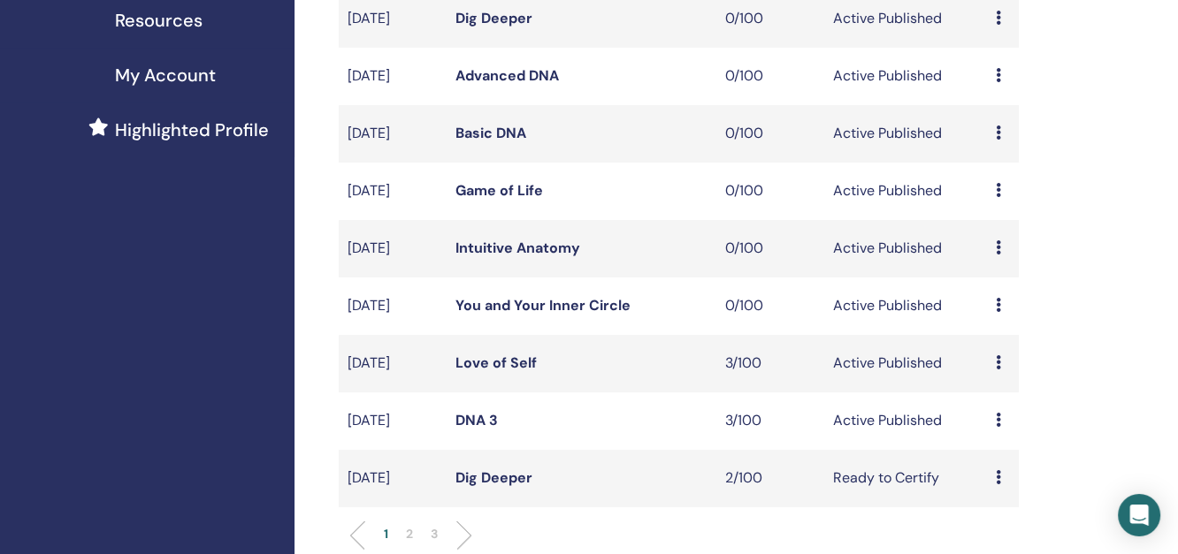
click at [505, 372] on link "Love of Self" at bounding box center [495, 363] width 81 height 19
